Goal: Use online tool/utility: Use online tool/utility

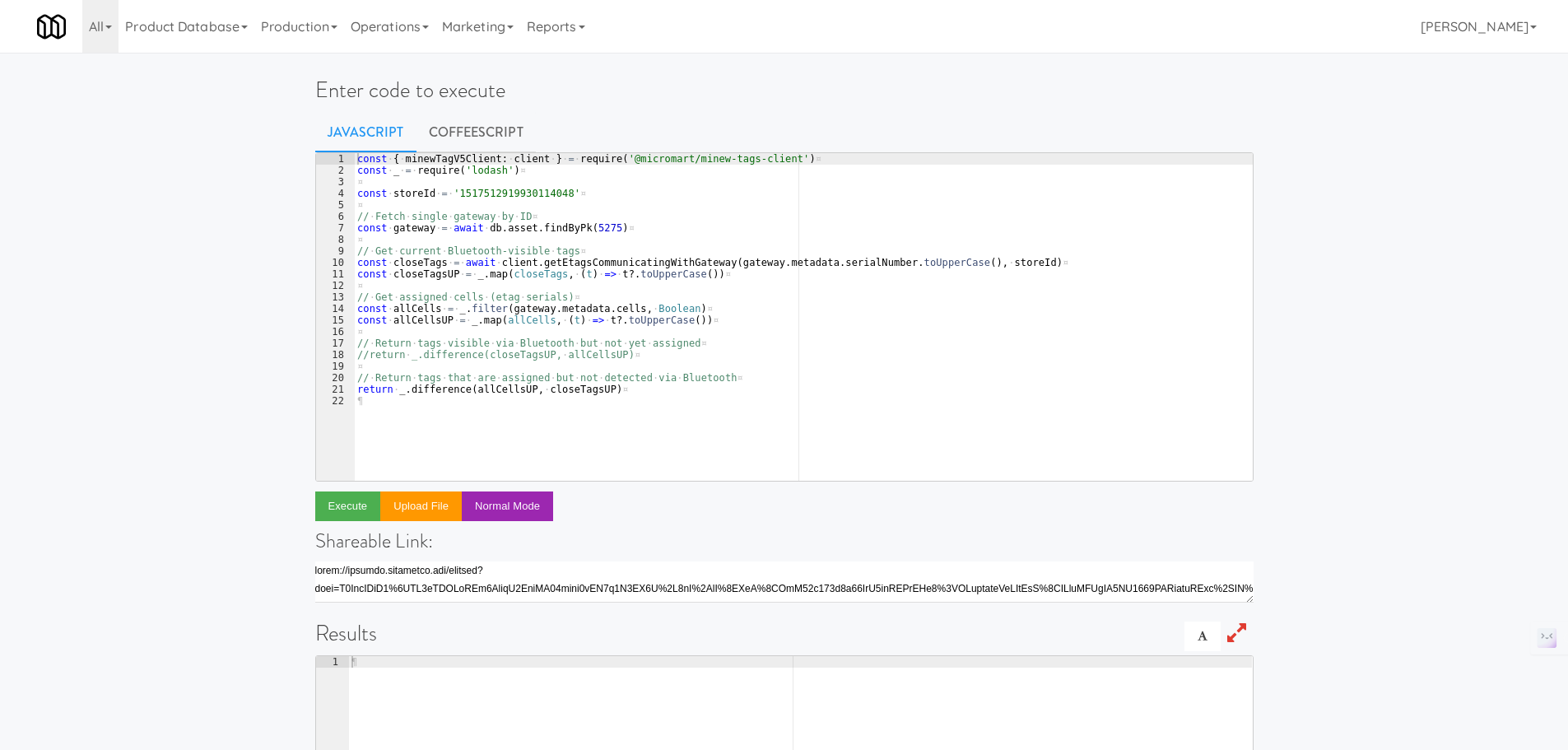
click at [581, 223] on div "const · { · minewTagV5Client : · client · } · = · require ( '@micromart/minew-t…" at bounding box center [804, 328] width 899 height 351
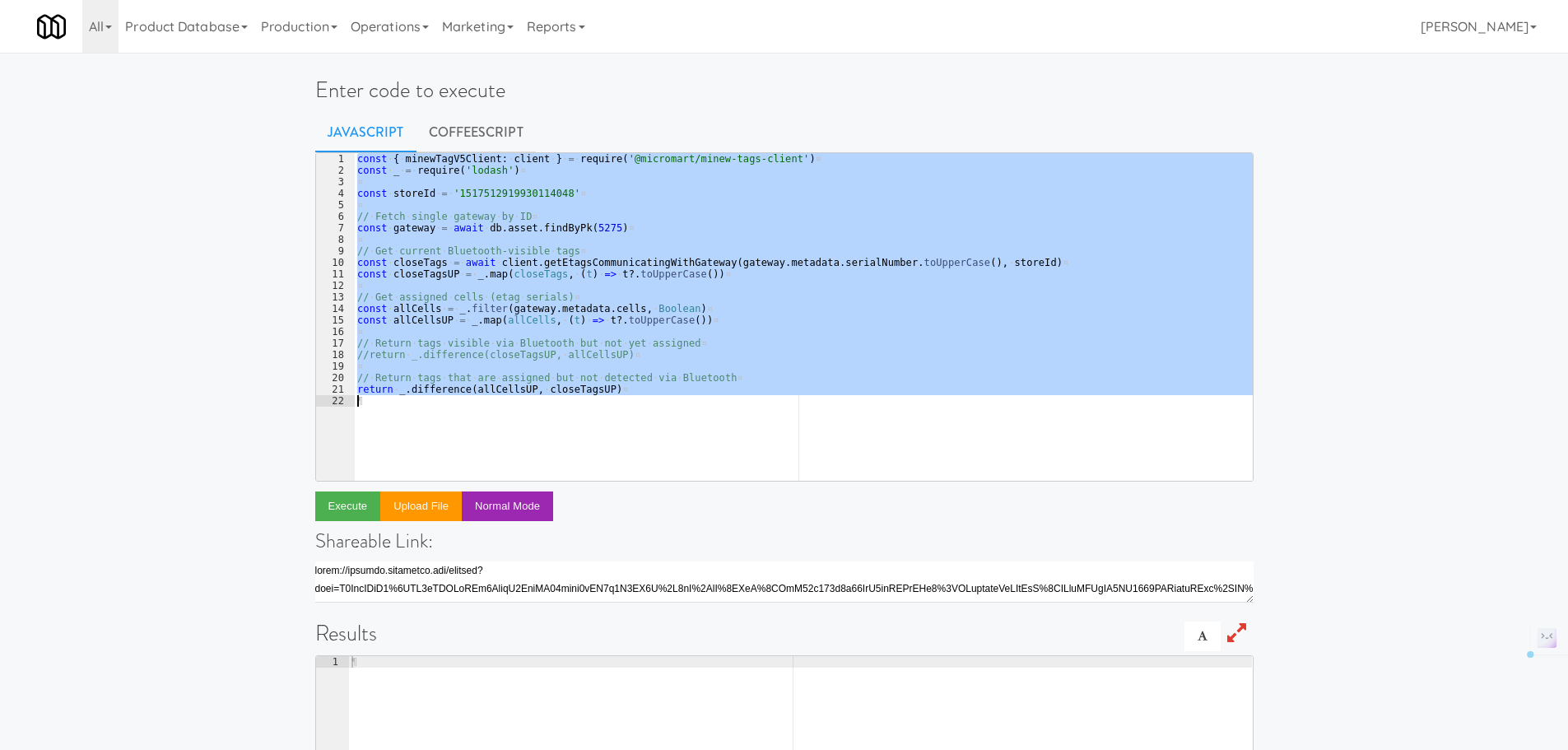
paste textarea "// return moveCabinet(fromSiteId, toSiteId)"
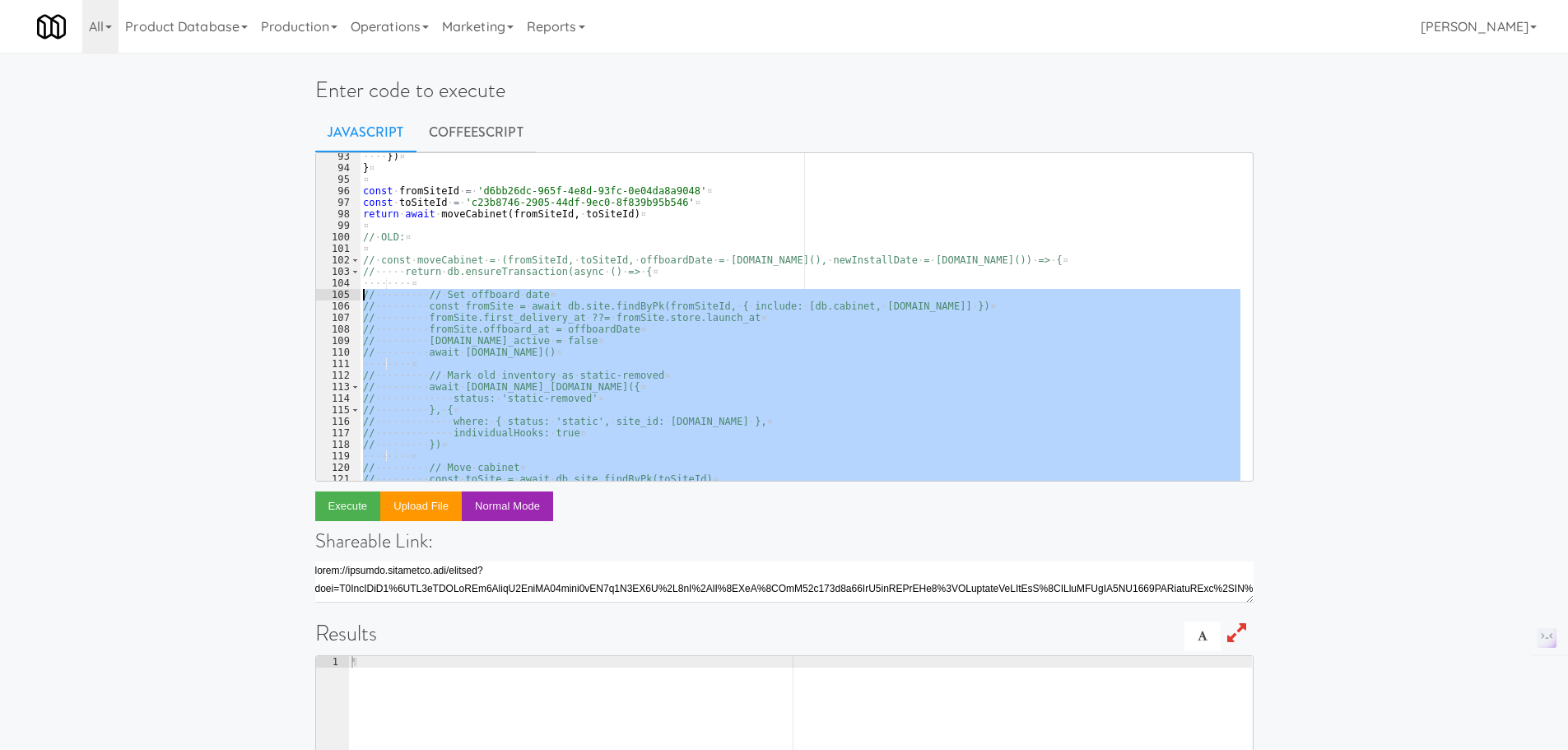
scroll to position [1062, 0]
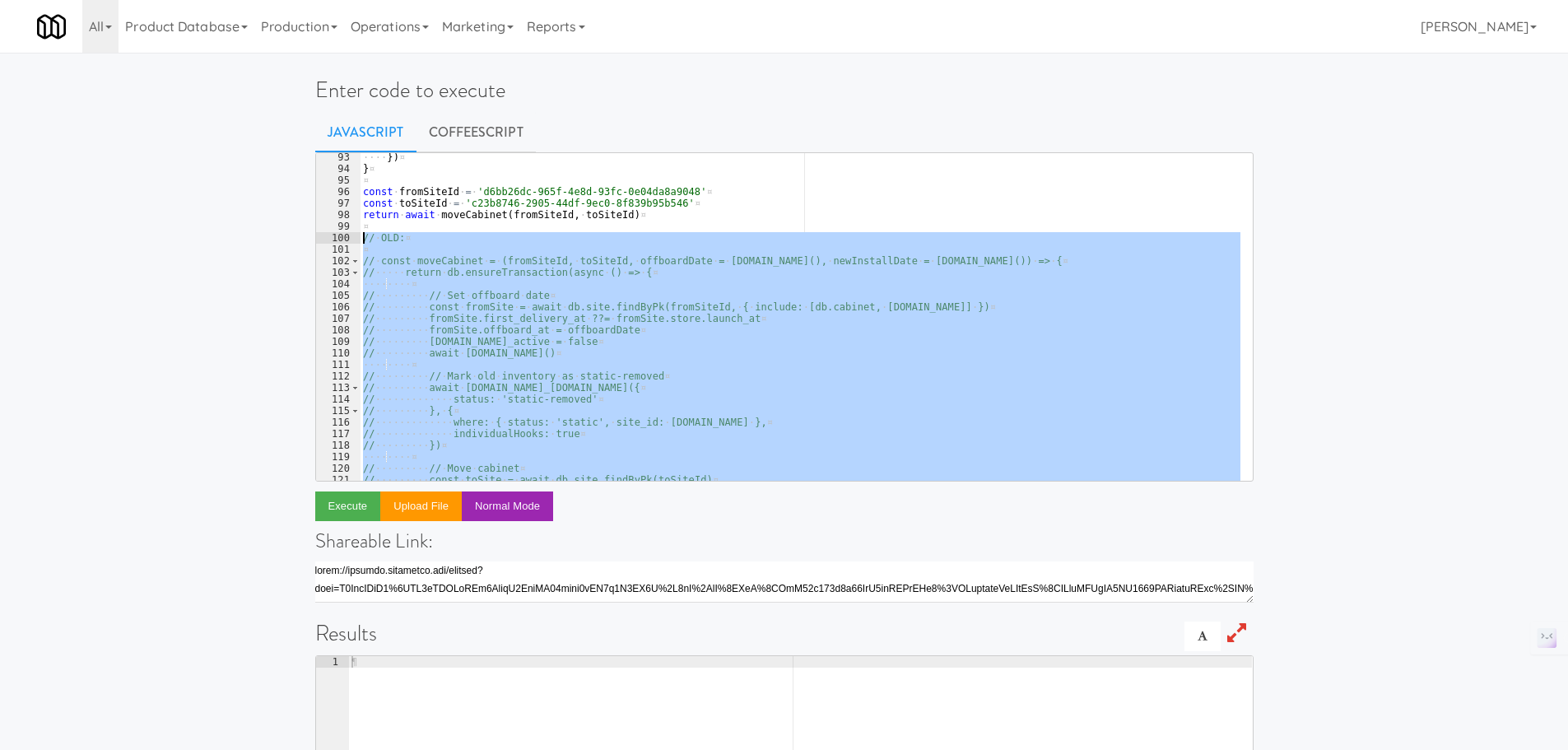
drag, startPoint x: 633, startPoint y: 473, endPoint x: 361, endPoint y: 244, distance: 355.6
click at [361, 244] on div "···· }) ¤ } ¤ ¤ const · fromSiteId · = · 'd6bb26dc-965f-4e8d-93fc-0e04da8a9048'…" at bounding box center [800, 326] width 881 height 351
type textarea "// OLD:"
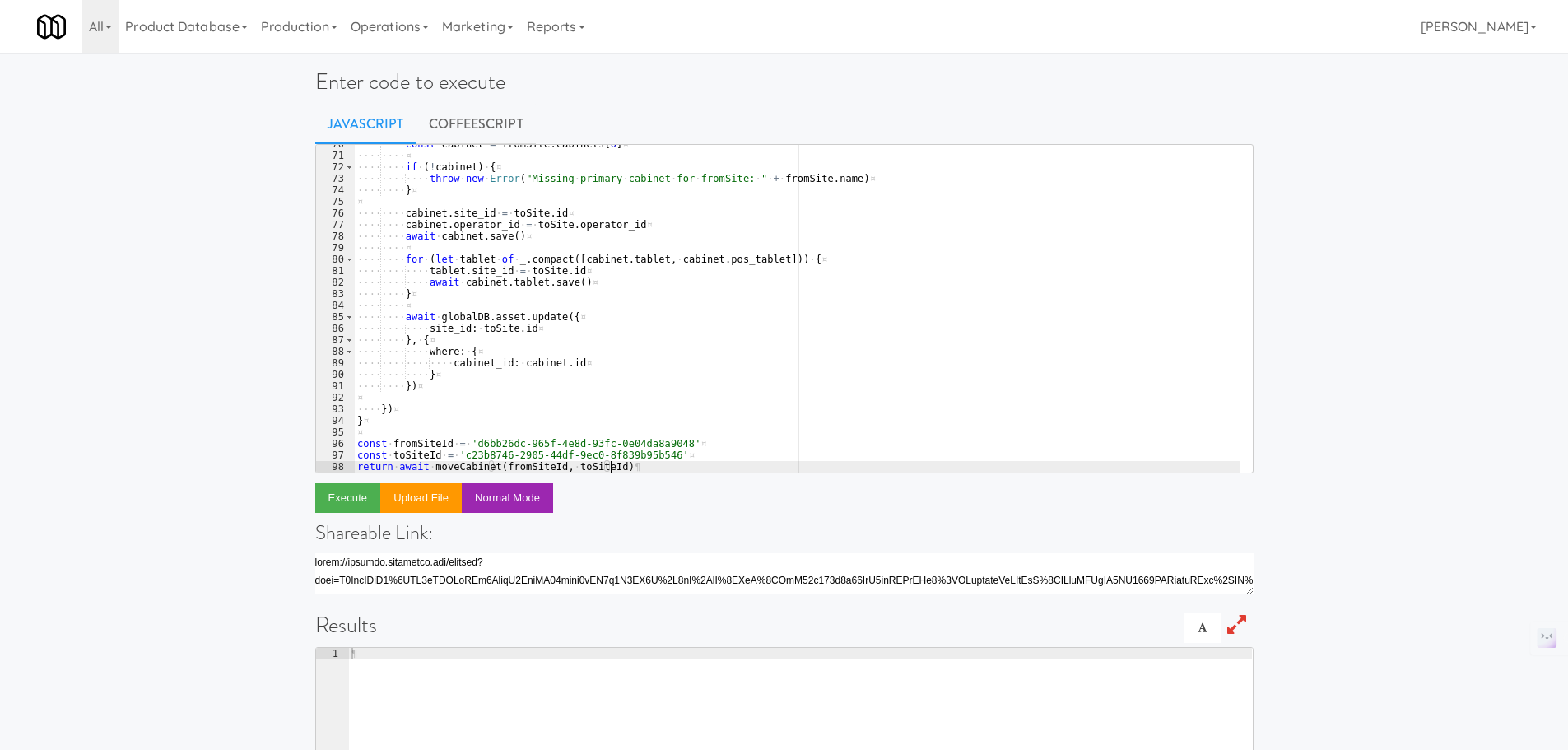
scroll to position [0, 0]
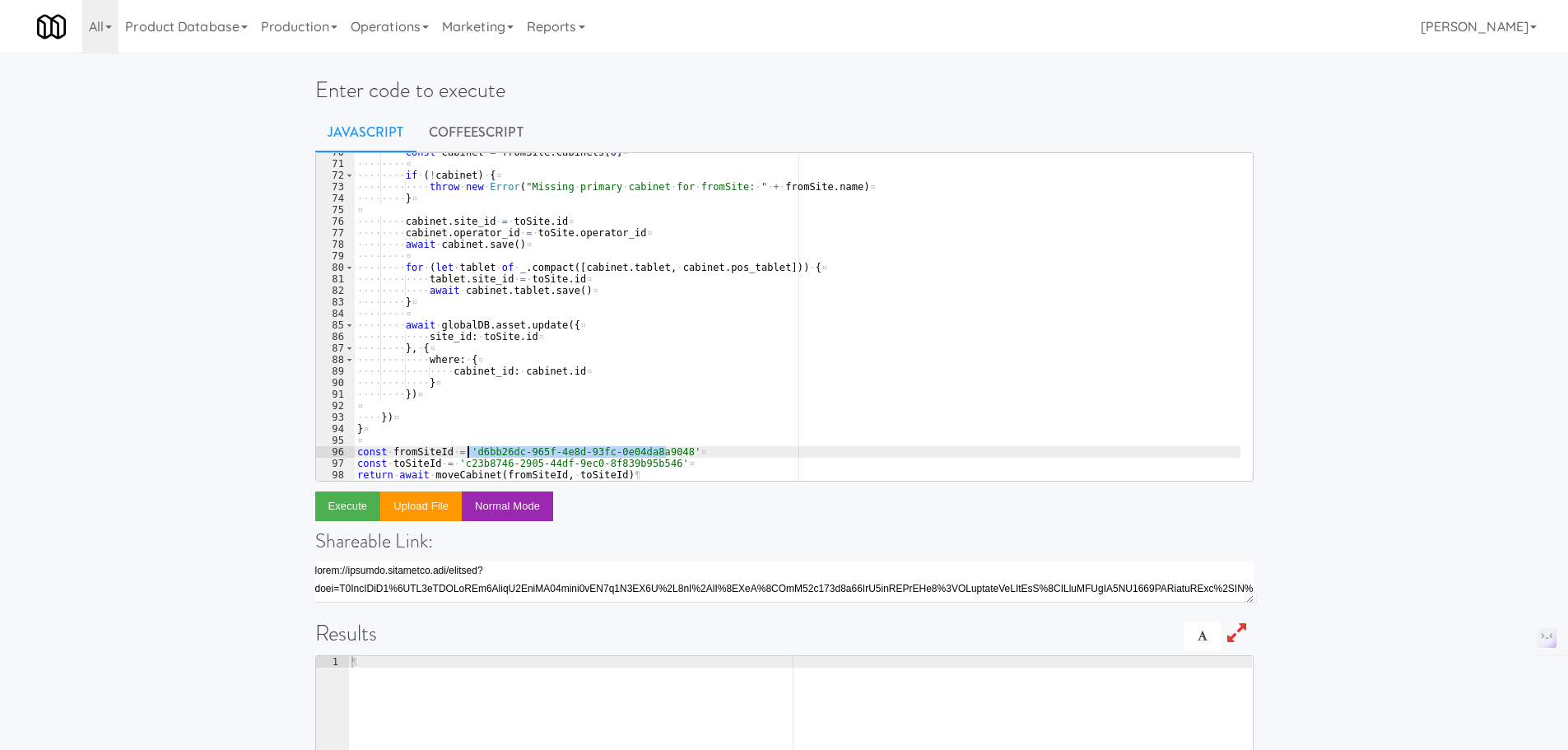
drag, startPoint x: 666, startPoint y: 451, endPoint x: 468, endPoint y: 450, distance: 198.0
click at [468, 450] on div "···· ···· const · cabinet · = · fromSite . cabinets [ 0 ] ¤ ···· ···· ¤ ···· ··…" at bounding box center [797, 321] width 887 height 351
paste textarea "af19e0e9-3c6a-4dc8-ab19-8189f91142c0"
drag, startPoint x: 653, startPoint y: 462, endPoint x: 457, endPoint y: 463, distance: 196.0
click at [457, 463] on div "···· ···· const · cabinet · = · fromSite . cabinets [ 0 ] ¤ ···· ···· ¤ ···· ··…" at bounding box center [797, 321] width 887 height 351
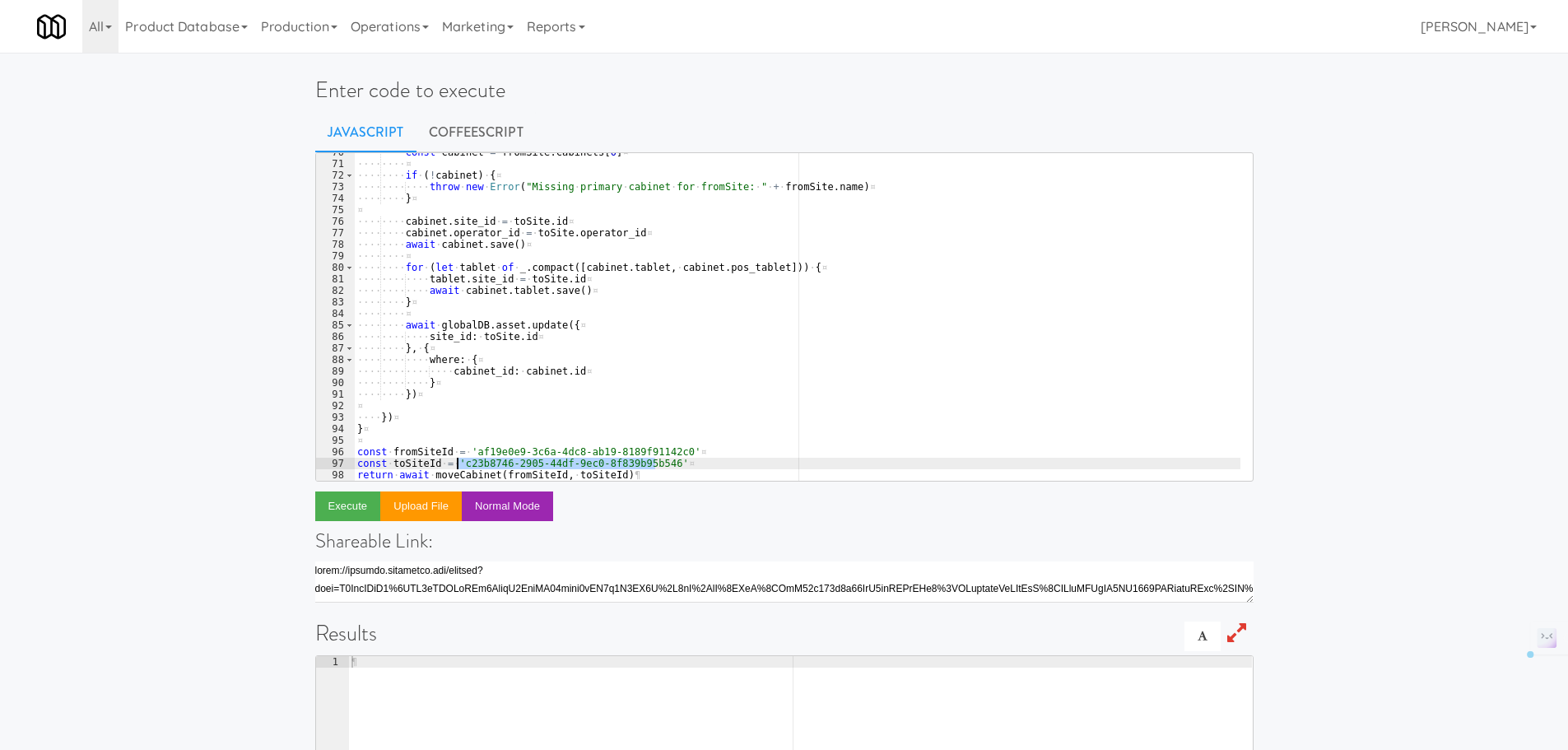
paste textarea "3a618fc6-0513-4692-8ee6-a6a22b38e9"
click at [620, 454] on div "···· ···· const · cabinet · = · fromSite . cabinets [ 0 ] ¤ ···· ···· ¤ ···· ··…" at bounding box center [797, 321] width 887 height 351
click at [673, 454] on div "···· ···· const · cabinet · = · fromSite . cabinets [ 0 ] ¤ ···· ···· ¤ ···· ··…" at bounding box center [797, 321] width 887 height 351
drag, startPoint x: 666, startPoint y: 453, endPoint x: 469, endPoint y: 451, distance: 197.0
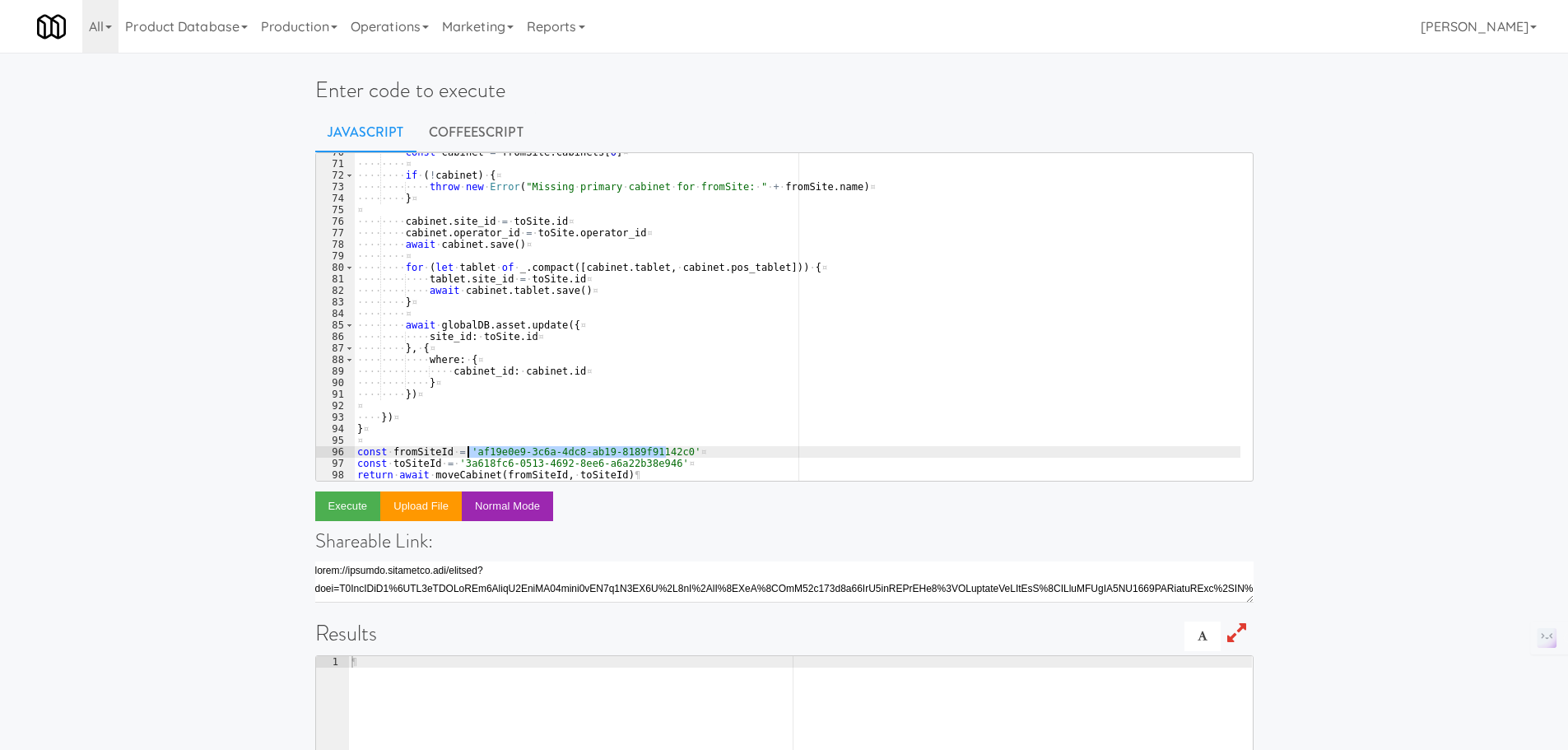
click at [469, 451] on div "···· ···· const · cabinet · = · fromSite . cabinets [ 0 ] ¤ ···· ···· ¤ ···· ··…" at bounding box center [797, 321] width 887 height 351
drag, startPoint x: 657, startPoint y: 470, endPoint x: 456, endPoint y: 463, distance: 201.1
click at [456, 463] on div "···· ···· const · cabinet · = · fromSite . cabinets [ 0 ] ¤ ···· ···· ¤ ···· ··…" at bounding box center [797, 321] width 887 height 351
click at [699, 305] on div "···· ···· const · cabinet · = · fromSite . cabinets [ 0 ] ¤ ···· ···· ¤ ···· ··…" at bounding box center [797, 321] width 887 height 351
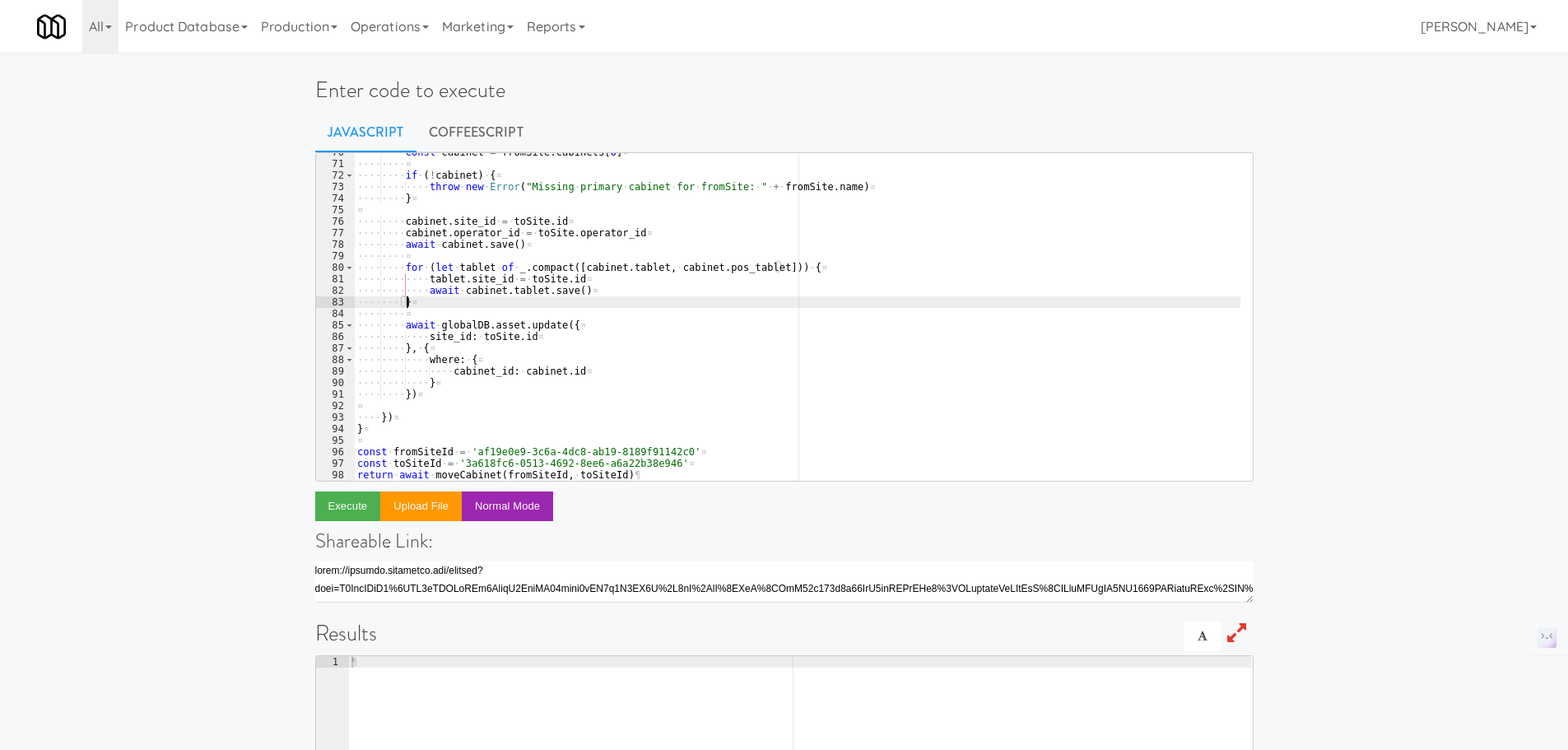
click at [643, 329] on div "···· ···· const · cabinet · = · fromSite . cabinets [ 0 ] ¤ ···· ···· ¤ ···· ··…" at bounding box center [797, 321] width 887 height 351
click at [610, 364] on div "···· ···· const · cabinet · = · fromSite . cabinets [ 0 ] ¤ ···· ···· ¤ ···· ··…" at bounding box center [797, 321] width 887 height 351
type textarea "where: {"
click at [637, 314] on div "···· ···· const · cabinet · = · fromSite . cabinets [ 0 ] ¤ ···· ···· ¤ ···· ··…" at bounding box center [797, 321] width 887 height 351
click at [637, 296] on div "···· ···· const · cabinet · = · fromSite . cabinets [ 0 ] ¤ ···· ···· ¤ ···· ··…" at bounding box center [797, 321] width 887 height 351
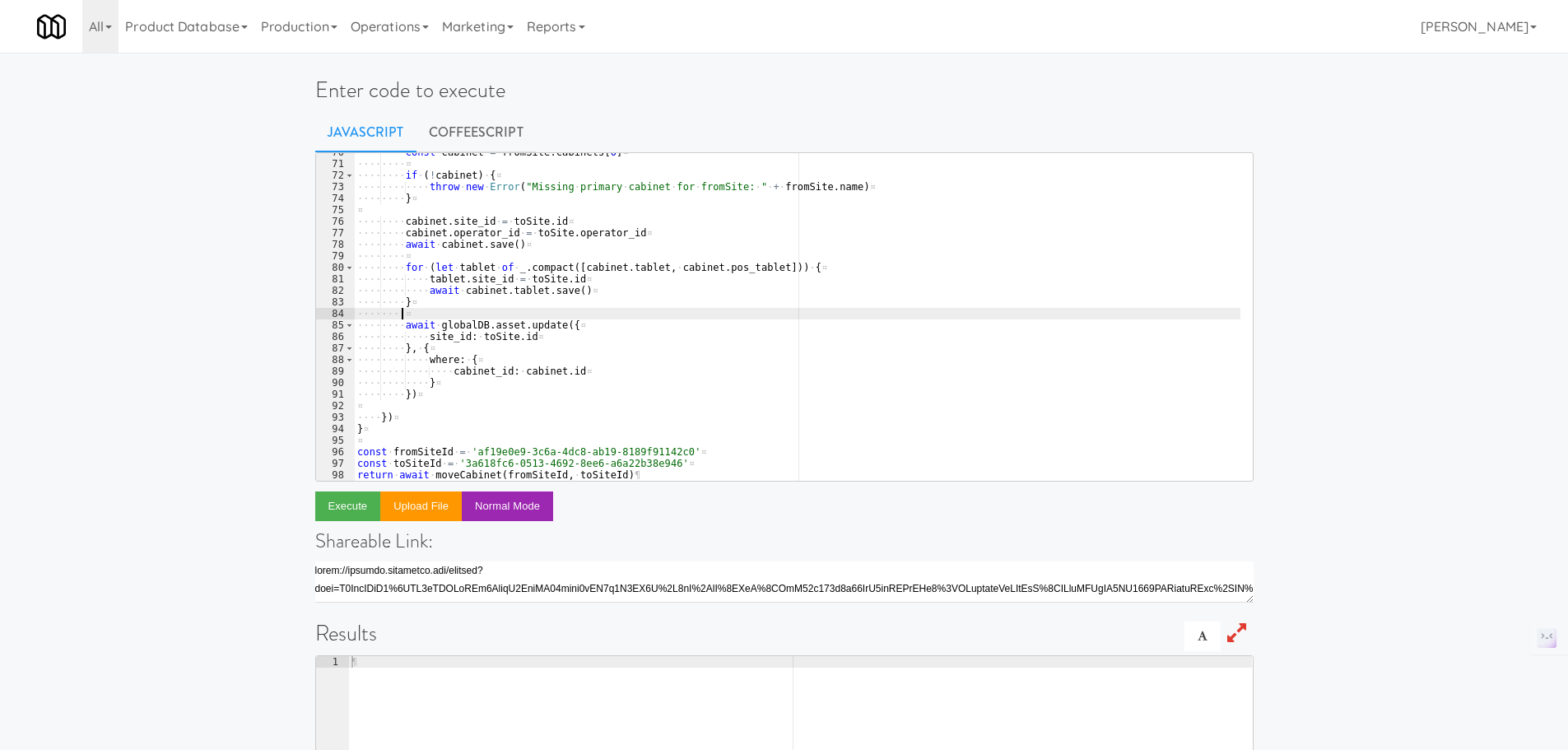
type textarea "await [DOMAIN_NAME]()"
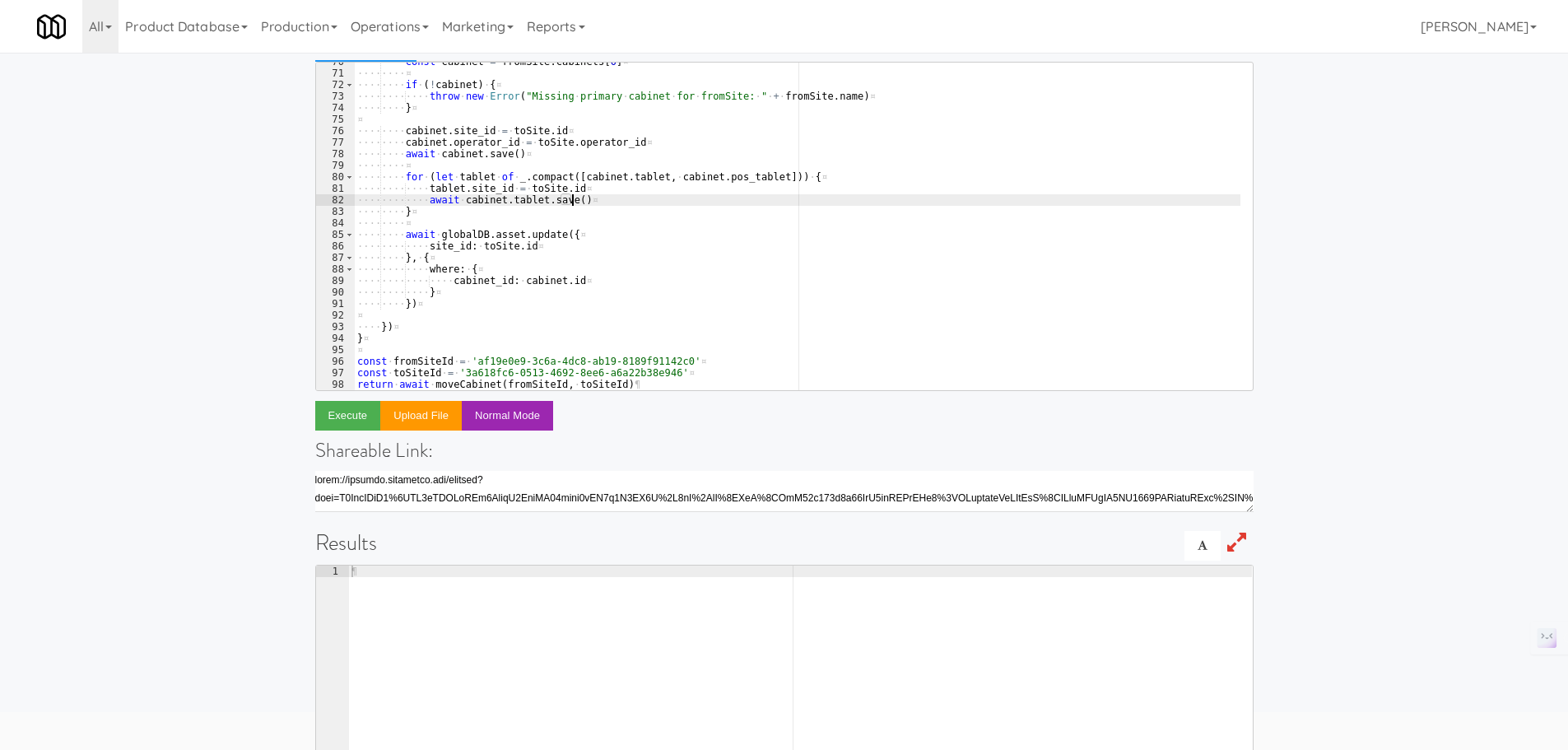
scroll to position [92, 0]
click at [345, 415] on button "Execute" at bounding box center [348, 415] width 66 height 29
